Goal: Information Seeking & Learning: Learn about a topic

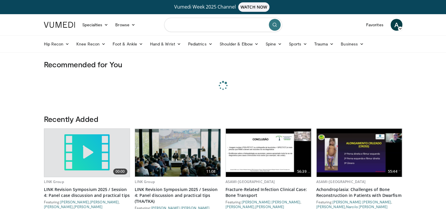
click at [195, 27] on input "Search topics, interventions" at bounding box center [223, 25] width 118 height 14
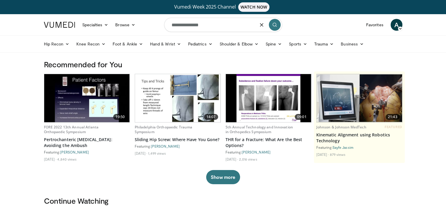
type input "**********"
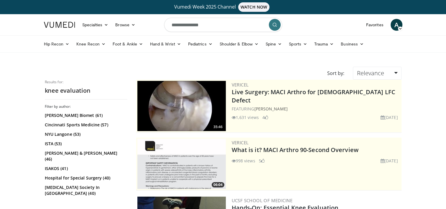
click at [215, 24] on input "**********" at bounding box center [223, 25] width 118 height 14
type input "**********"
